Goal: Use online tool/utility: Utilize a website feature to perform a specific function

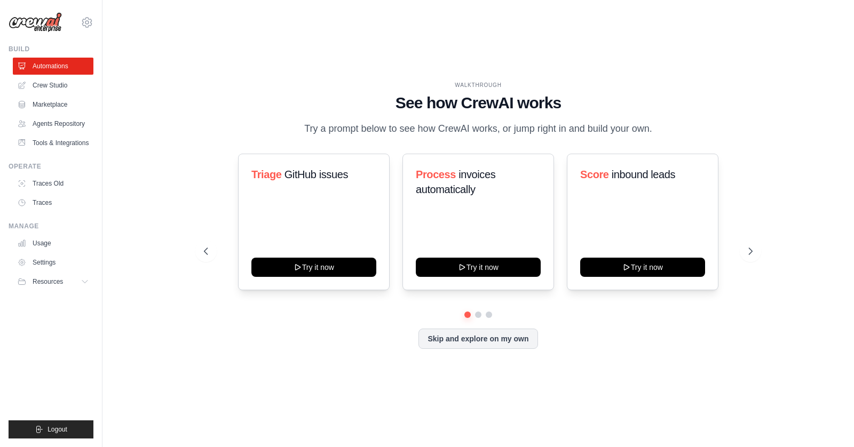
click at [198, 92] on div "WALKTHROUGH See how CrewAI works Try a prompt below to see how CrewAI works, or…" at bounding box center [478, 223] width 574 height 285
click at [175, 122] on div "WALKTHROUGH See how CrewAI works Try a prompt below to see how CrewAI works, or…" at bounding box center [478, 224] width 717 height 426
click at [194, 83] on div "WALKTHROUGH See how CrewAI works Try a prompt below to see how CrewAI works, or…" at bounding box center [478, 223] width 574 height 285
click at [152, 41] on div "WALKTHROUGH See how CrewAI works Try a prompt below to see how CrewAI works, or…" at bounding box center [478, 224] width 717 height 426
click at [89, 23] on icon at bounding box center [86, 22] width 3 height 3
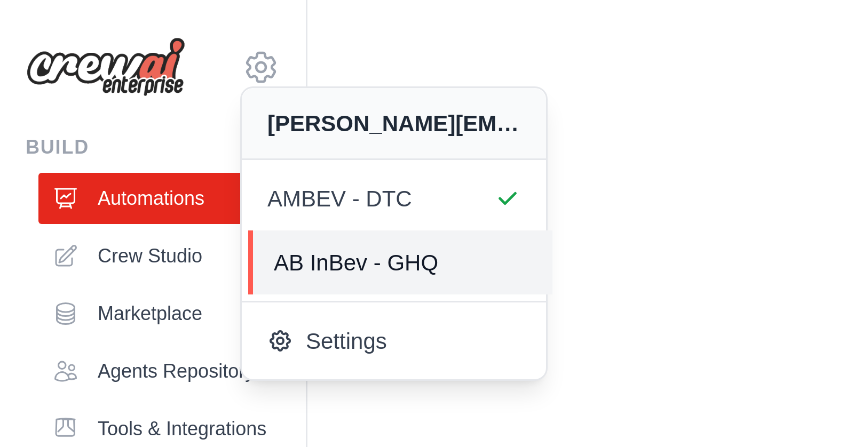
click at [136, 90] on span "AB InBev - GHQ" at bounding box center [133, 87] width 84 height 11
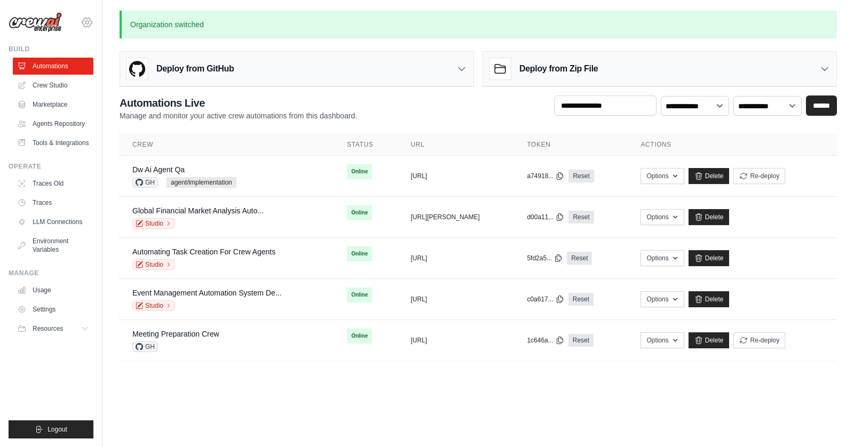
click at [85, 20] on icon at bounding box center [87, 22] width 13 height 13
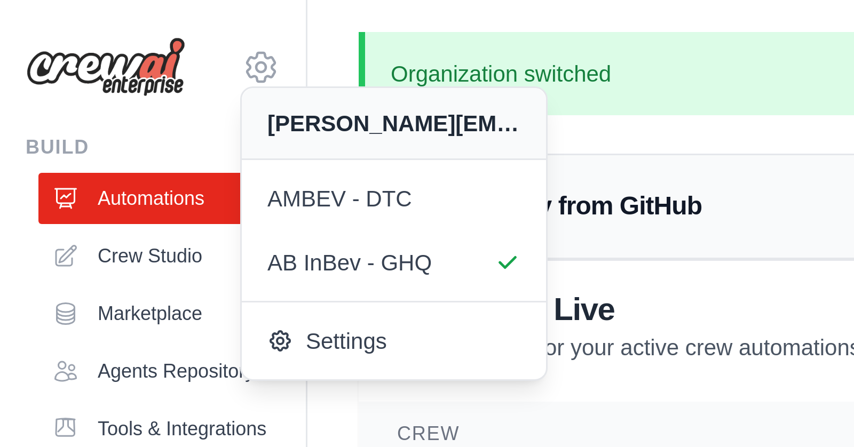
click at [200, 81] on div "Deploy from GitHub" at bounding box center [296, 69] width 353 height 35
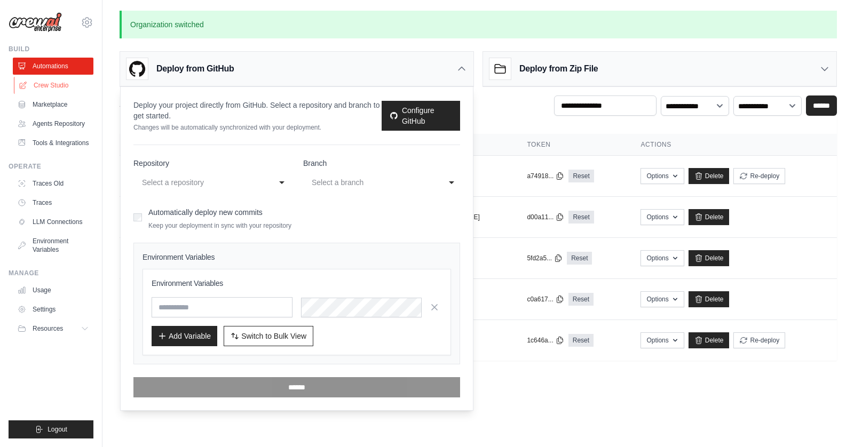
click at [77, 86] on link "Crew Studio" at bounding box center [54, 85] width 81 height 17
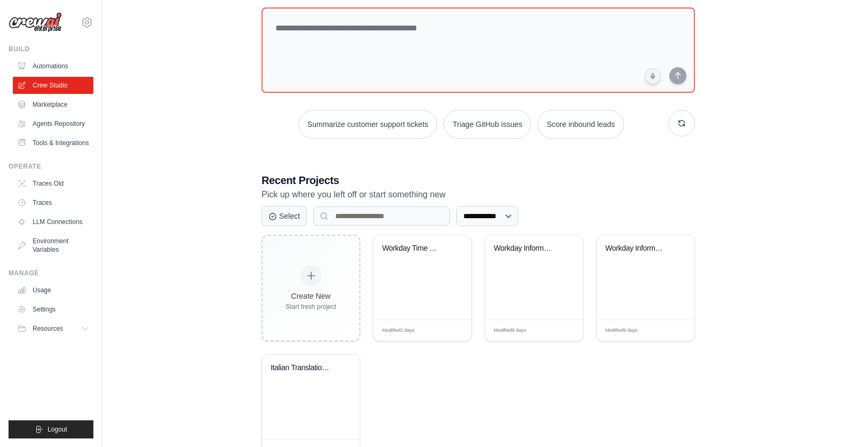
scroll to position [101, 0]
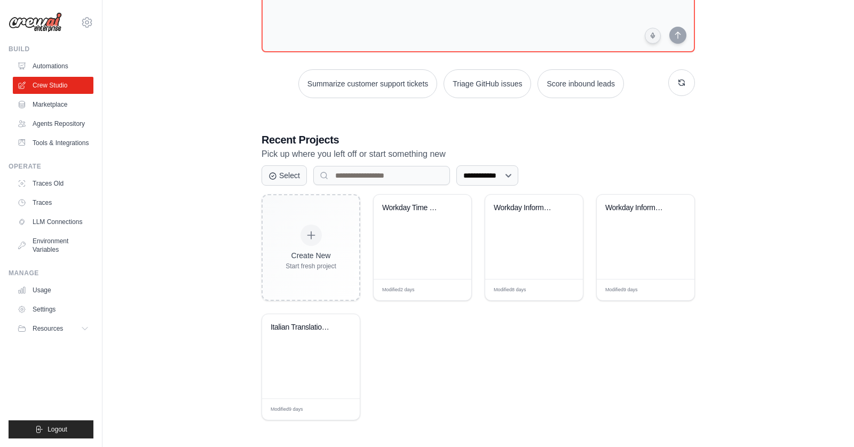
click at [584, 361] on div "Create New Start fresh project Workday Time Off Retrieval Modified 2 days Edit …" at bounding box center [477, 307] width 433 height 226
click at [410, 241] on div "Workday Time Off Retrieval" at bounding box center [422, 237] width 98 height 84
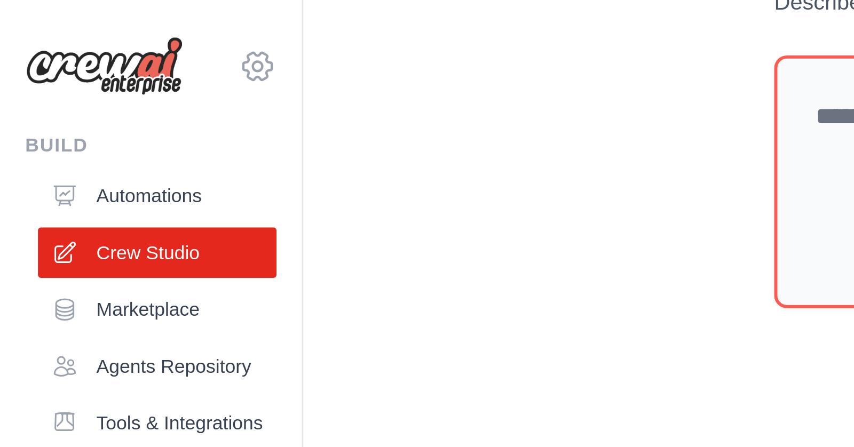
scroll to position [49, 0]
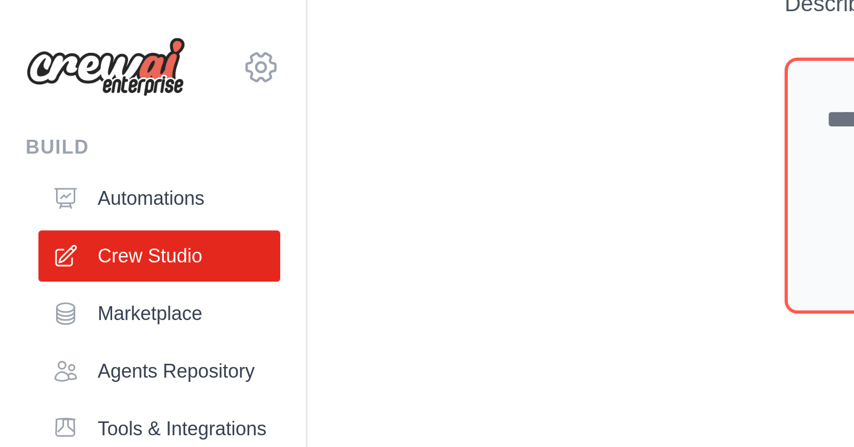
click at [89, 24] on icon at bounding box center [87, 22] width 13 height 13
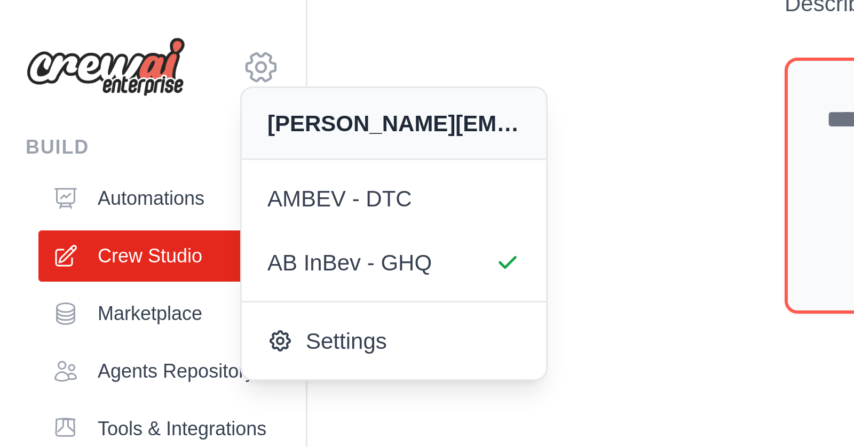
scroll to position [1, 0]
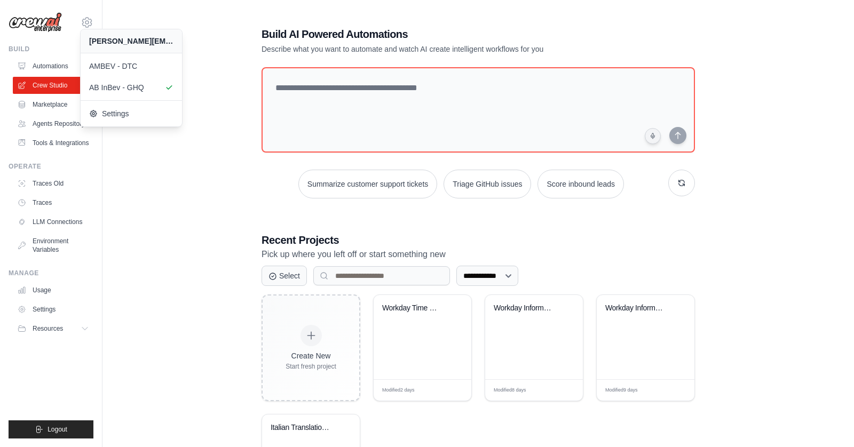
click at [117, 271] on div "**********" at bounding box center [477, 274] width 751 height 528
click at [68, 306] on link "Settings" at bounding box center [54, 309] width 81 height 17
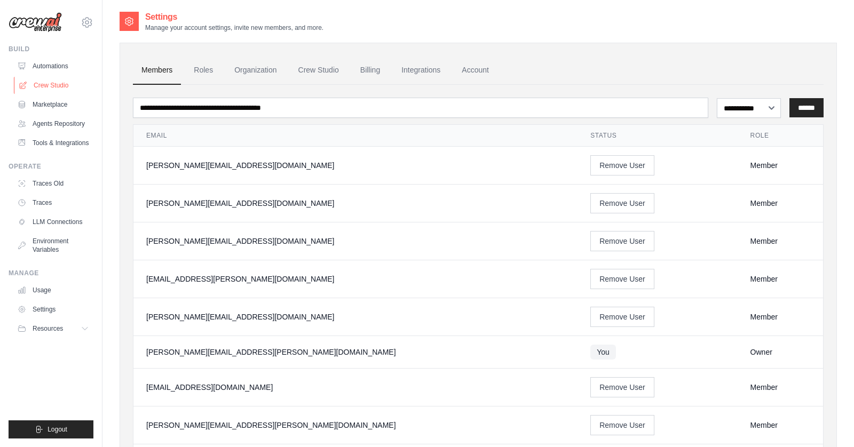
click at [50, 86] on link "Crew Studio" at bounding box center [54, 85] width 81 height 17
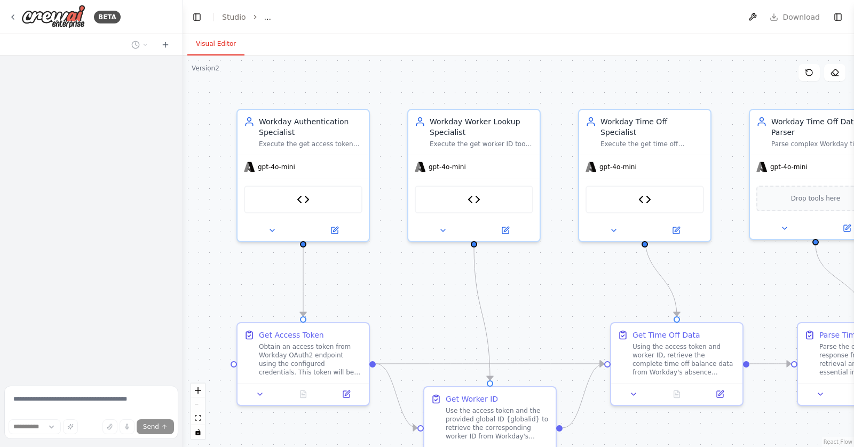
select select "****"
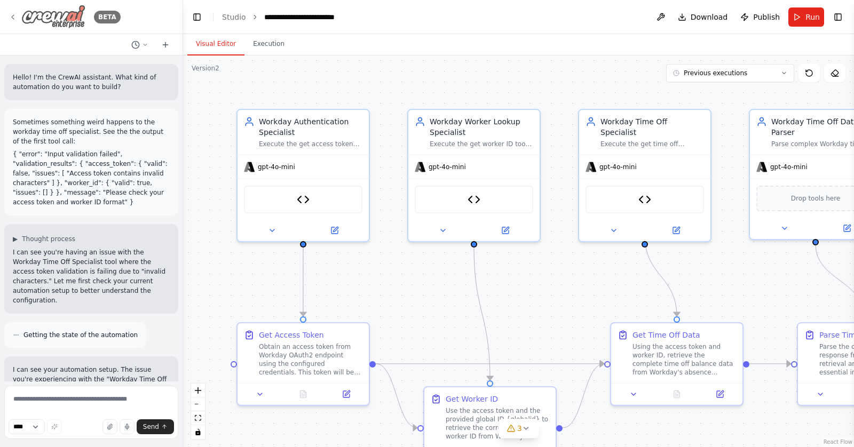
click at [16, 20] on icon at bounding box center [13, 17] width 9 height 9
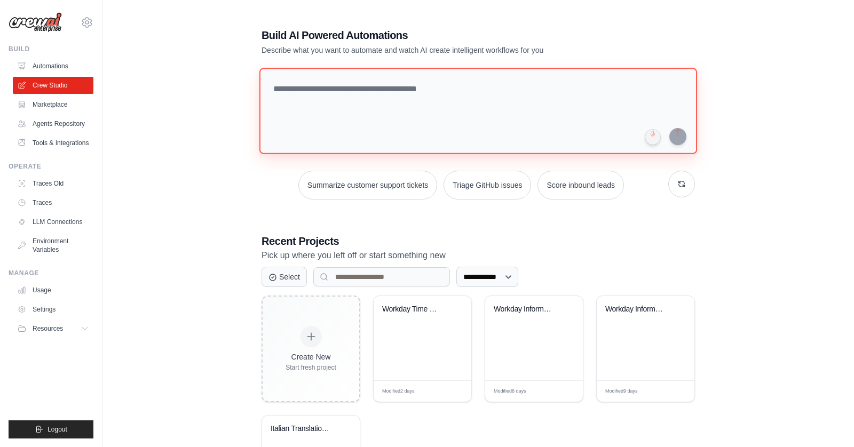
click at [348, 105] on textarea at bounding box center [477, 111] width 437 height 86
click at [405, 73] on textarea at bounding box center [477, 111] width 437 height 86
